Goal: Check status: Check status

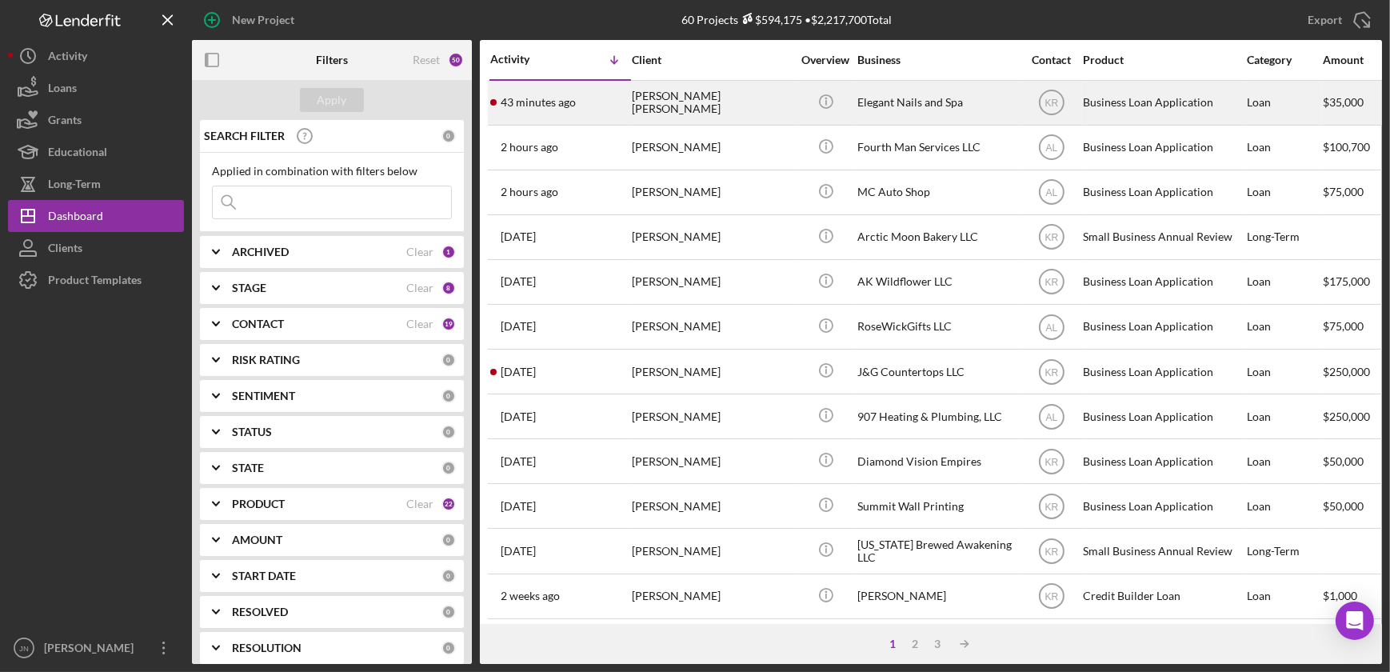
click at [699, 106] on div "[PERSON_NAME] [PERSON_NAME]" at bounding box center [712, 103] width 160 height 42
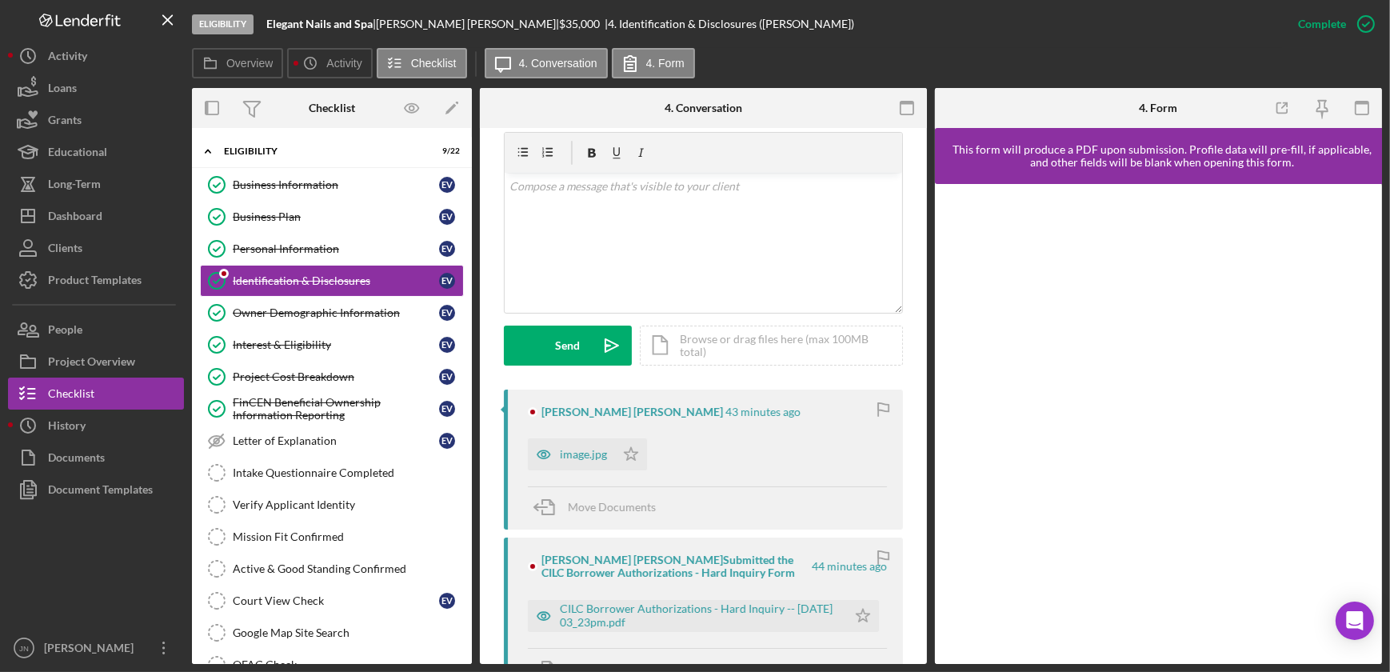
scroll to position [290, 0]
click at [82, 87] on button "Loans" at bounding box center [96, 88] width 176 height 32
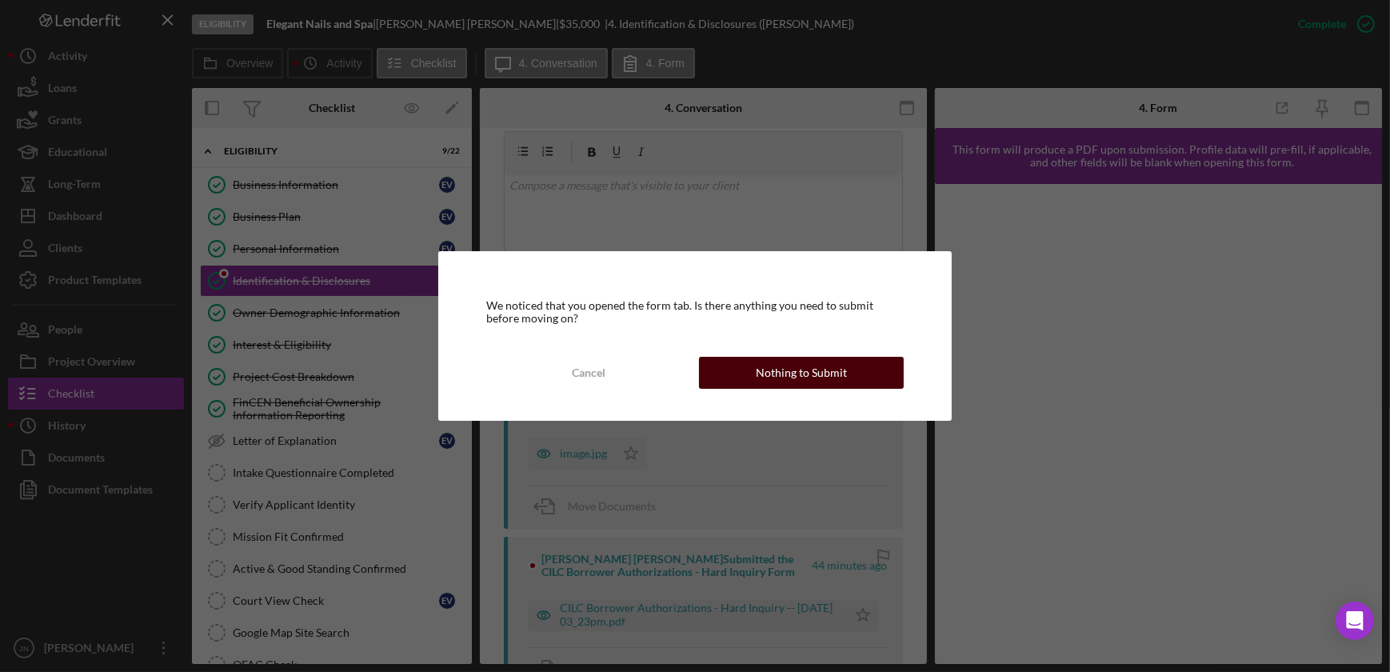
click at [797, 367] on div "Nothing to Submit" at bounding box center [801, 373] width 91 height 32
